Goal: Find specific page/section: Find specific page/section

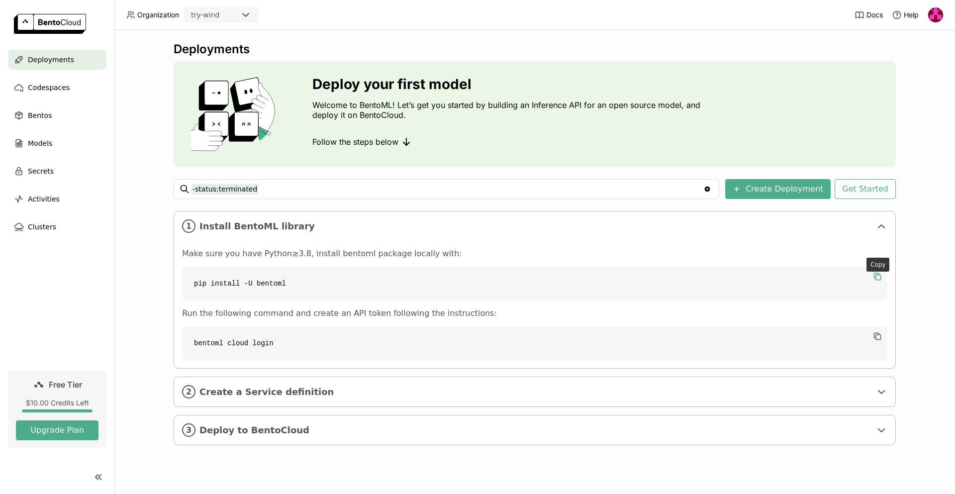
click at [878, 277] on icon "button" at bounding box center [877, 277] width 10 height 10
click at [878, 277] on icon "button" at bounding box center [877, 277] width 6 height 4
click at [874, 338] on icon "button" at bounding box center [876, 335] width 5 height 5
click at [263, 397] on span "Create a Service definition" at bounding box center [535, 391] width 672 height 11
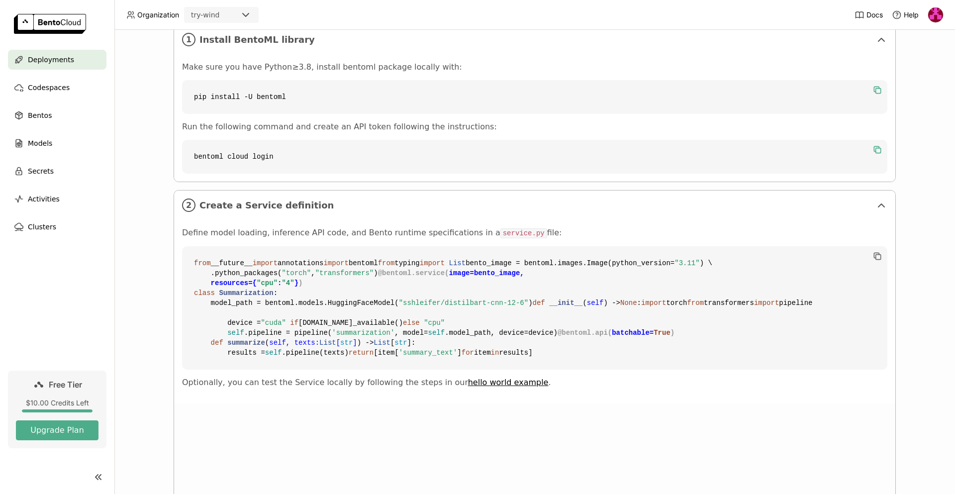
scroll to position [341, 0]
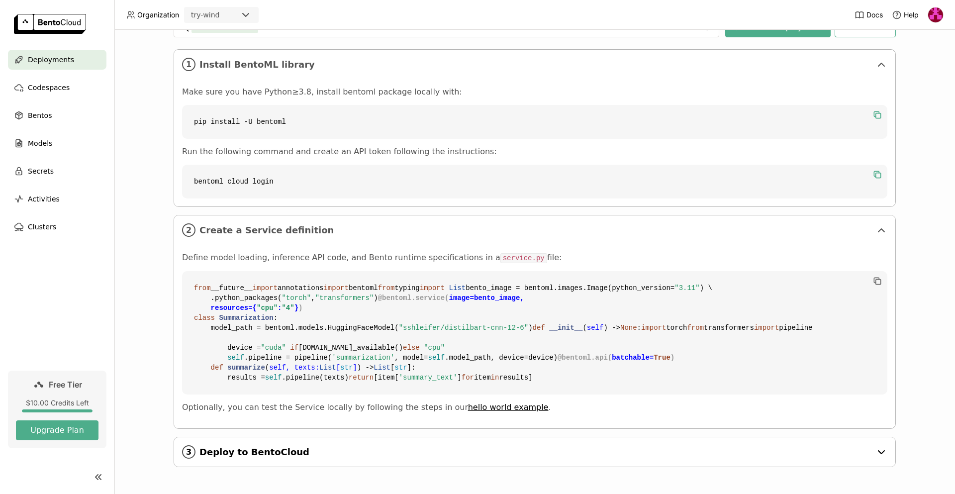
click at [301, 463] on div "3 Deploy to BentoCloud" at bounding box center [534, 451] width 721 height 29
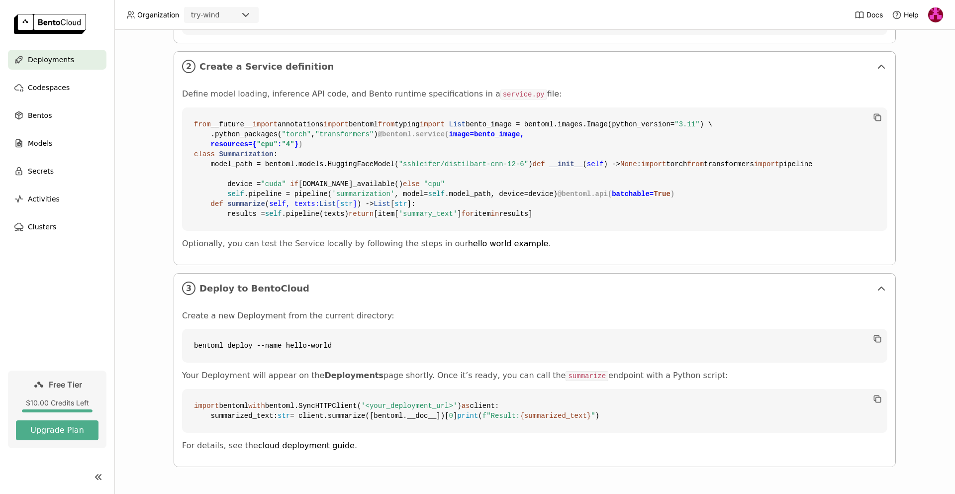
scroll to position [534, 0]
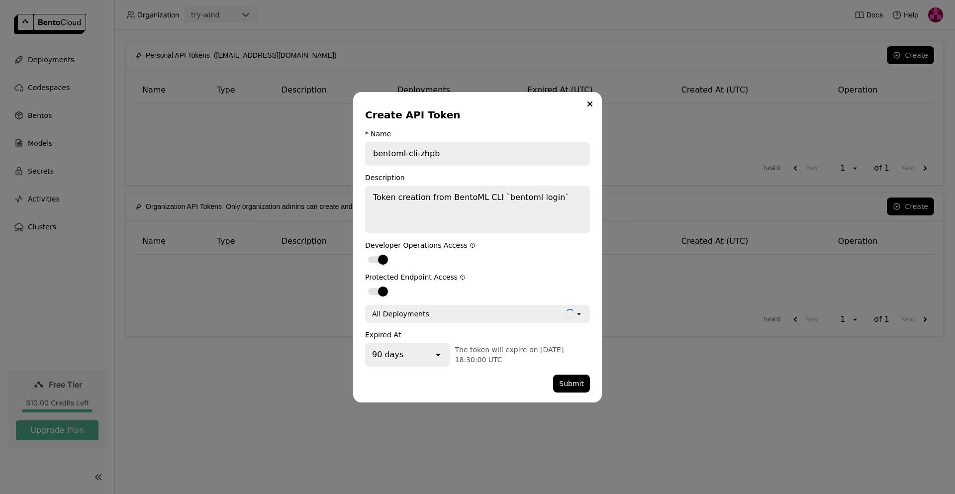
click at [584, 317] on div "Loading open" at bounding box center [577, 314] width 24 height 16
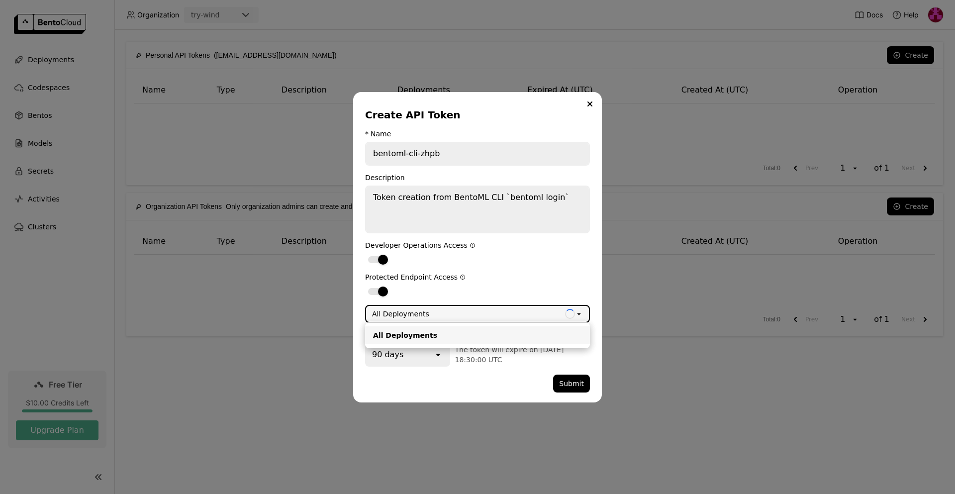
click at [446, 332] on div "All Deployments" at bounding box center [477, 335] width 209 height 10
click at [439, 360] on div "open" at bounding box center [441, 355] width 16 height 22
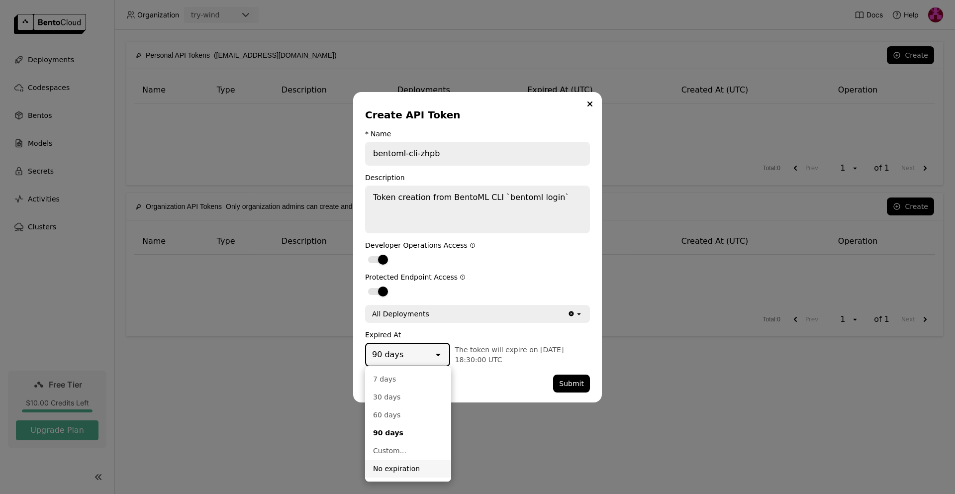
click at [393, 467] on div "No expiration" at bounding box center [408, 469] width 70 height 10
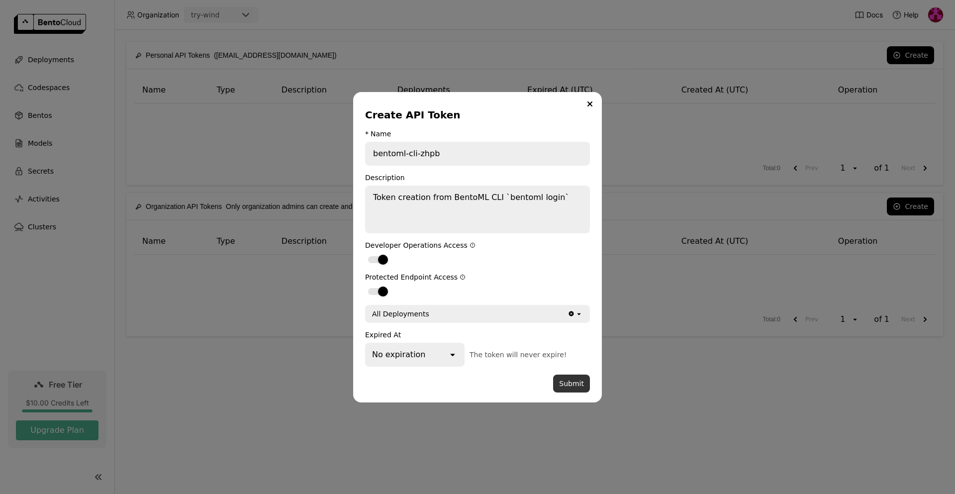
click at [574, 384] on button "Submit" at bounding box center [571, 384] width 37 height 18
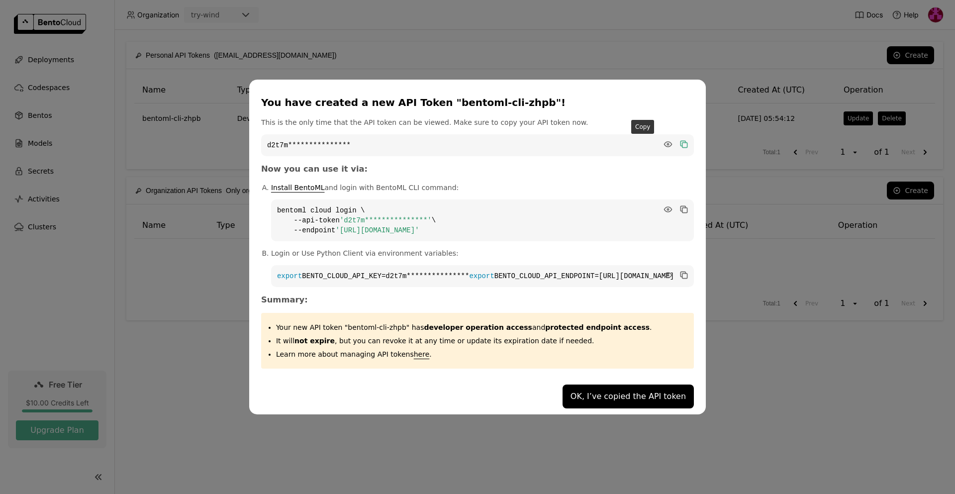
click at [679, 143] on icon "dialog" at bounding box center [684, 144] width 10 height 10
click at [680, 206] on icon "dialog" at bounding box center [682, 208] width 5 height 5
click at [682, 273] on icon "dialog" at bounding box center [684, 275] width 5 height 5
click at [612, 396] on button "OK, I’ve copied the API token" at bounding box center [628, 396] width 131 height 24
